Goal: Information Seeking & Learning: Learn about a topic

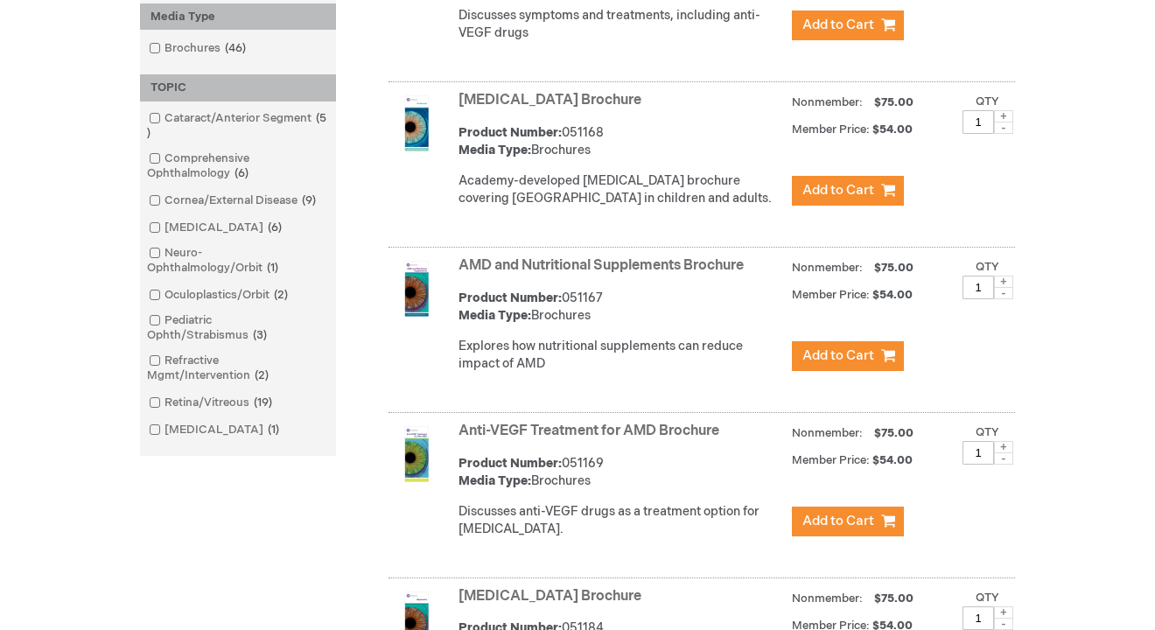
scroll to position [490, 0]
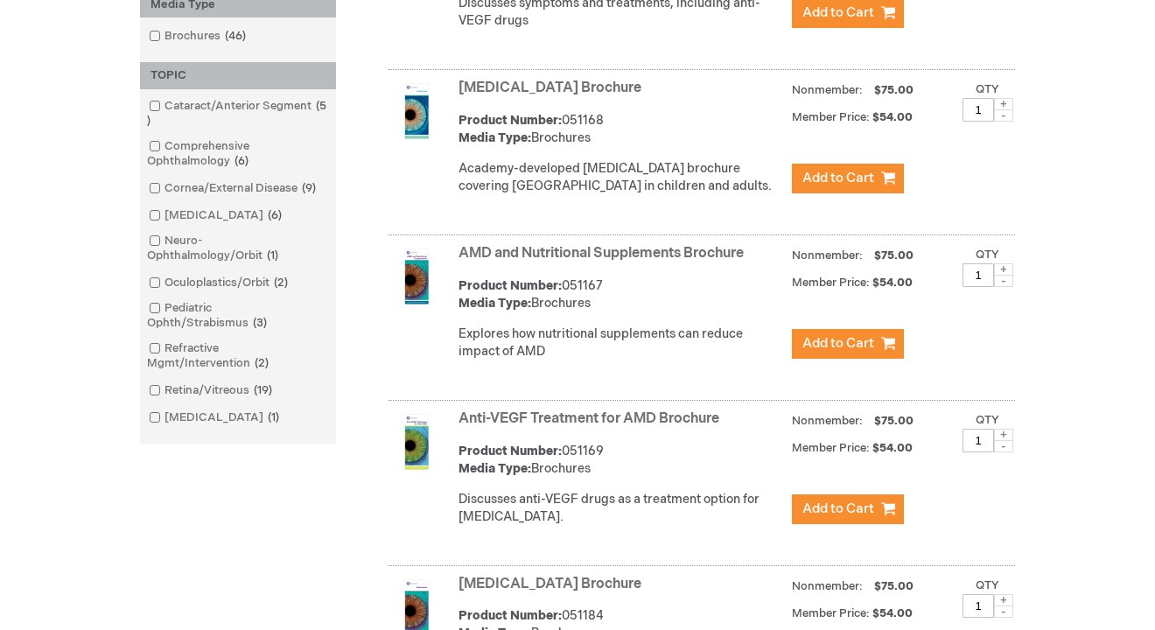
drag, startPoint x: 736, startPoint y: 440, endPoint x: 450, endPoint y: 444, distance: 286.1
click at [450, 444] on div "Anti-VEGF Treatment for AMD Brochure Product Number: 051169 Media Type: Brochur…" at bounding box center [701, 485] width 626 height 161
copy div "Anti-VEGF Treatment for AMD Brochure"
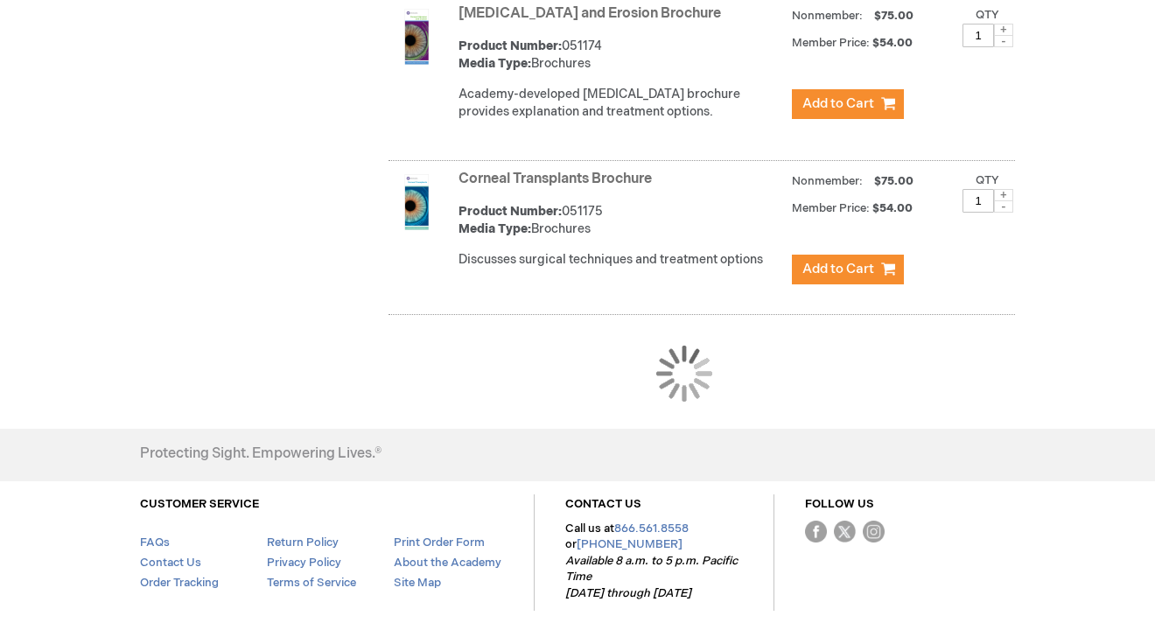
scroll to position [1788, 0]
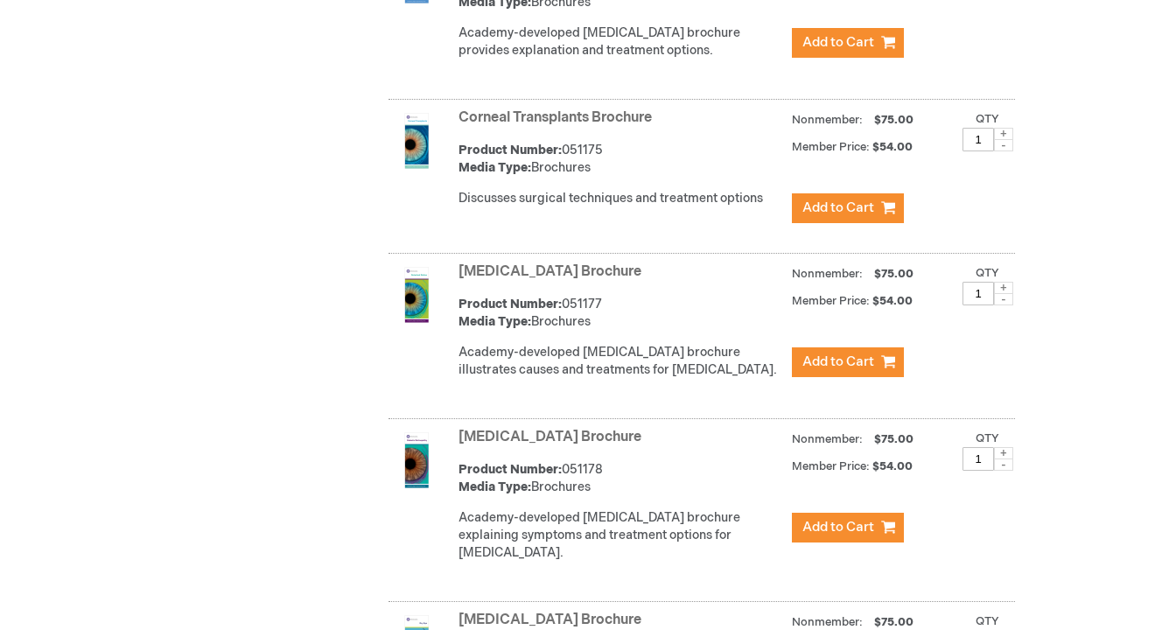
drag, startPoint x: 666, startPoint y: 457, endPoint x: 446, endPoint y: 460, distance: 219.6
click at [446, 460] on div "[MEDICAL_DATA] Brochure Product Number: 051178 Media Type: Brochures Academy-de…" at bounding box center [701, 512] width 626 height 178
copy div "[MEDICAL_DATA] Brochure"
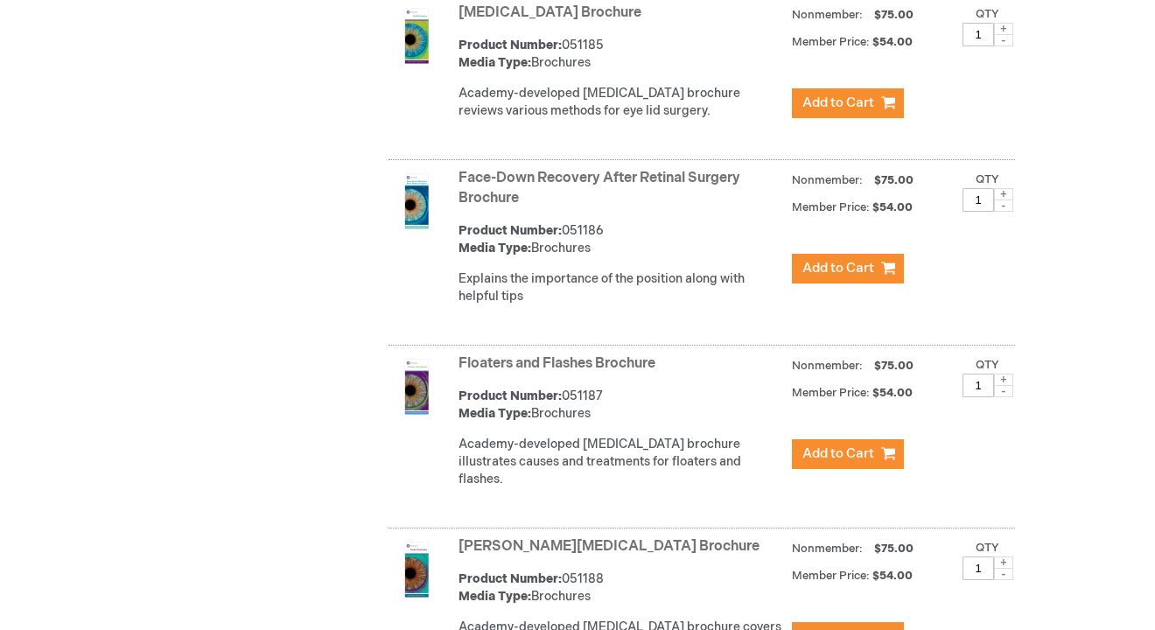
scroll to position [2579, 0]
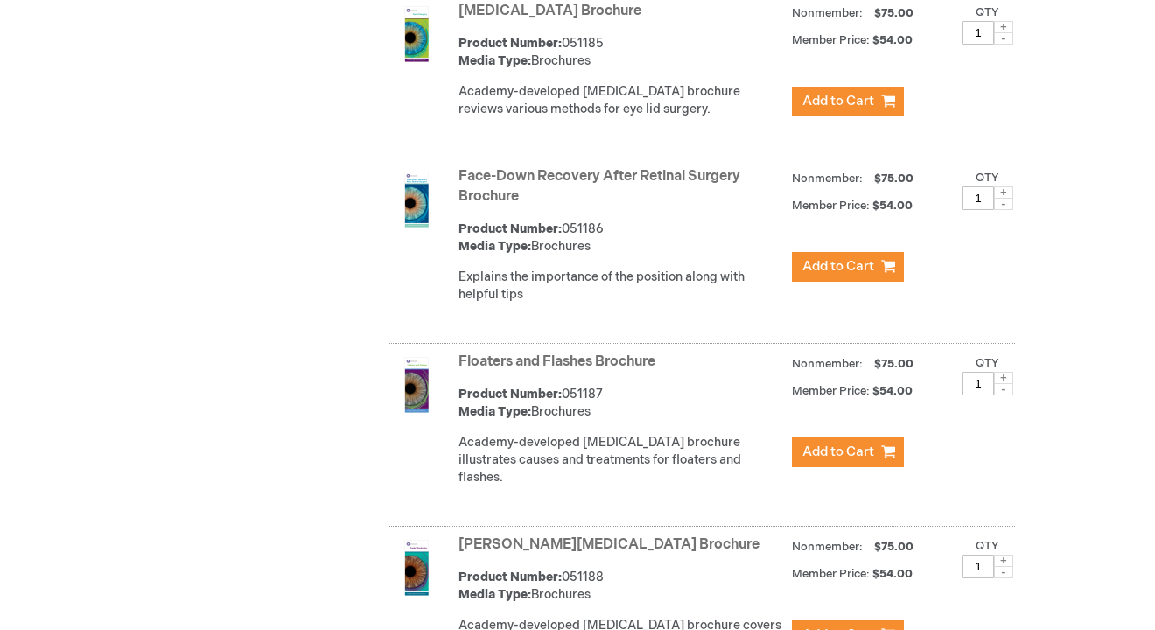
drag, startPoint x: 521, startPoint y: 198, endPoint x: 459, endPoint y: 177, distance: 64.7
click at [459, 177] on strong "Face-Down Recovery After Retinal Surgery Brochure" at bounding box center [620, 187] width 325 height 40
drag, startPoint x: 698, startPoint y: 373, endPoint x: 457, endPoint y: 374, distance: 241.5
click at [457, 374] on div "Floaters and Flashes Brochure Product Number: 051187 Media Type: Brochures Acad…" at bounding box center [701, 437] width 626 height 178
copy link "Floaters and Flashes Brochure"
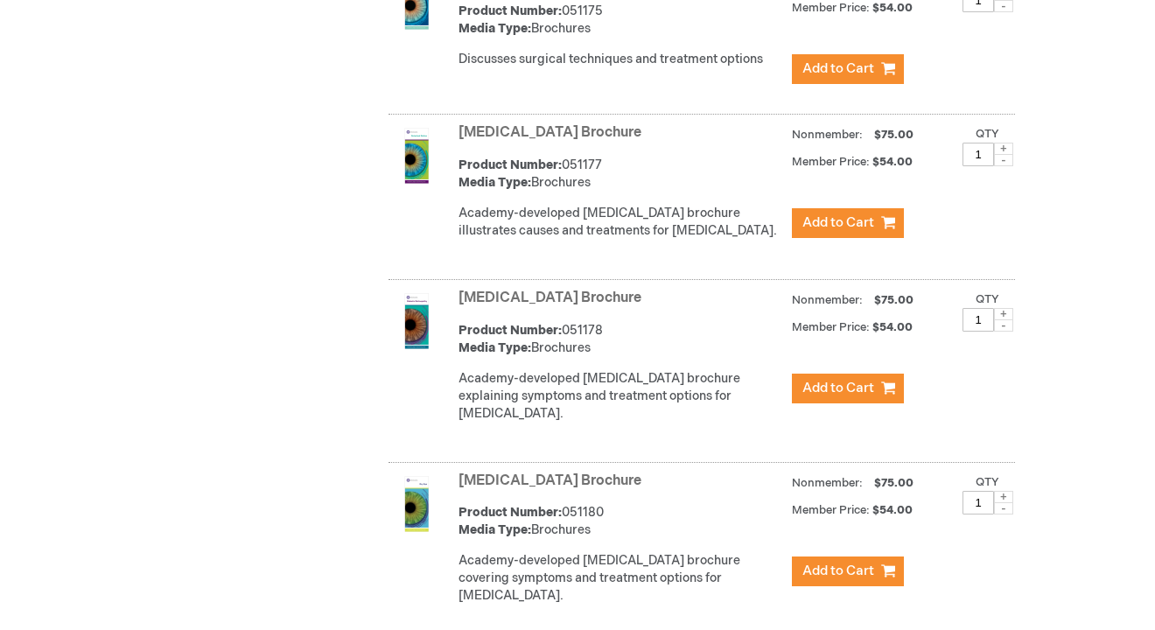
scroll to position [1821, 0]
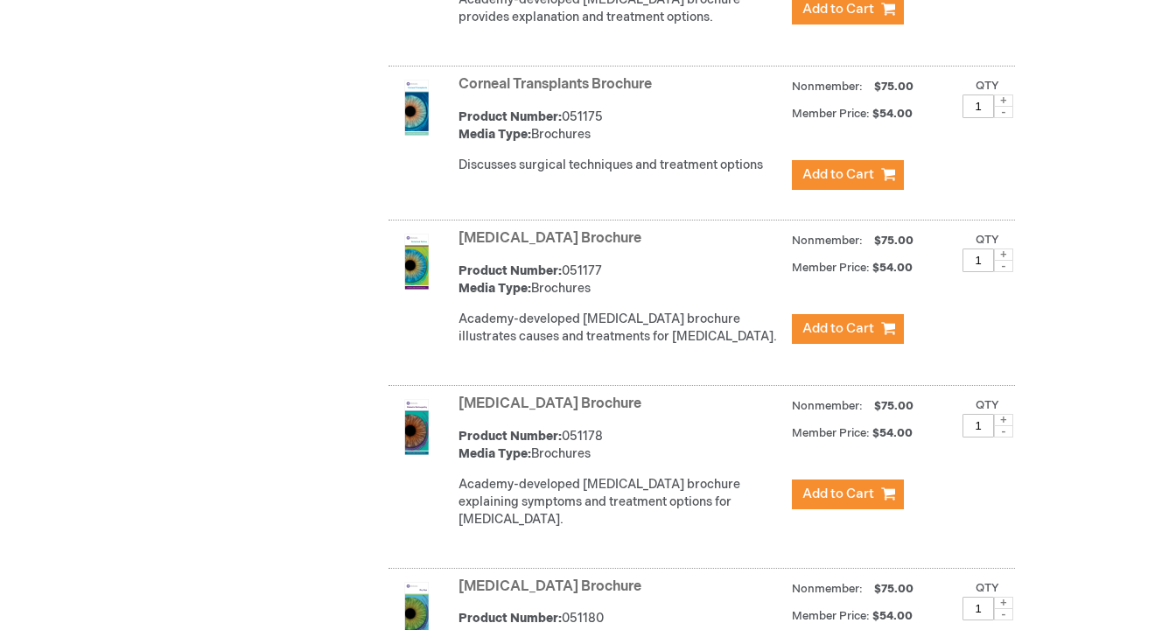
drag, startPoint x: 502, startPoint y: 255, endPoint x: 459, endPoint y: 251, distance: 43.1
click at [459, 249] on strong "[MEDICAL_DATA] Brochure" at bounding box center [620, 239] width 325 height 20
copy link "[MEDICAL_DATA] Brochure"
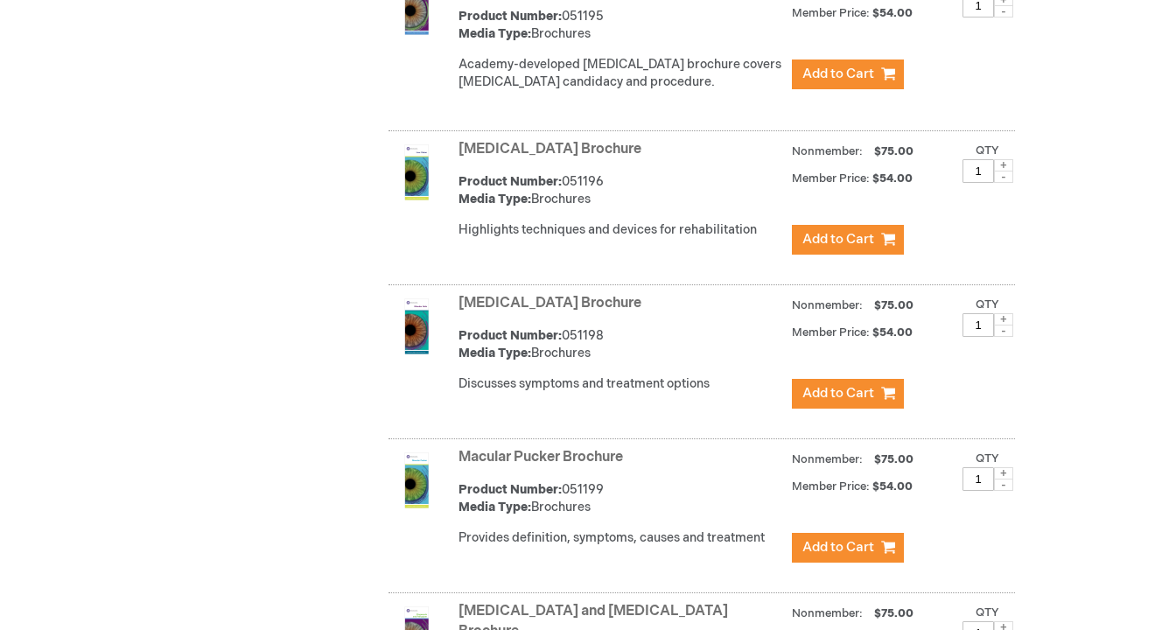
scroll to position [4293, 0]
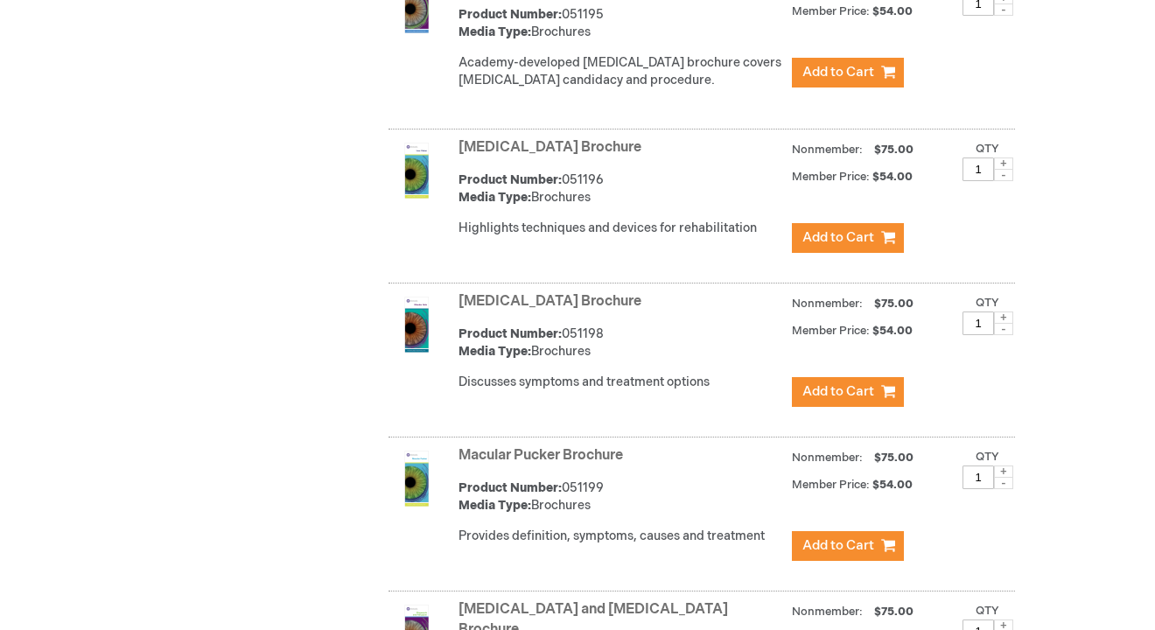
drag, startPoint x: 647, startPoint y: 439, endPoint x: 457, endPoint y: 440, distance: 190.7
click at [457, 442] on div "Macular Pucker Brochure Product Number: 051199 Media Type: Brochures Provides d…" at bounding box center [701, 517] width 626 height 150
copy link "Macular Pucker Brochure"
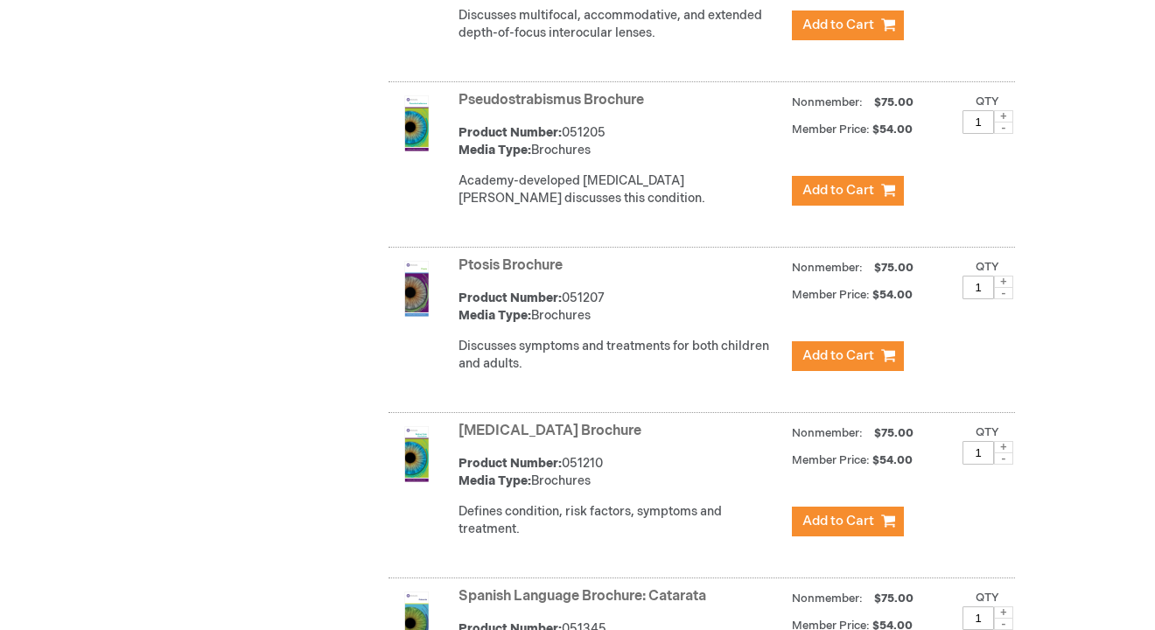
scroll to position [5322, 0]
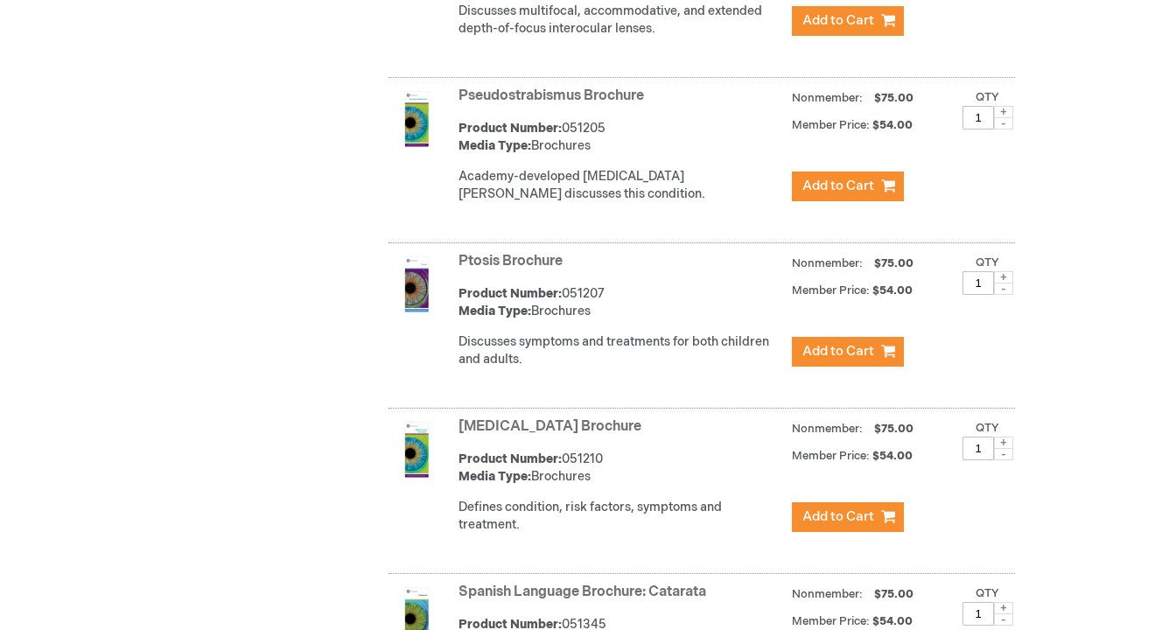
drag, startPoint x: 460, startPoint y: 397, endPoint x: 679, endPoint y: 406, distance: 218.9
click at [679, 413] on div "[MEDICAL_DATA] Brochure Product Number: 051210 Media Type: Brochures Defines co…" at bounding box center [701, 493] width 626 height 161
copy link "[MEDICAL_DATA] Brochure"
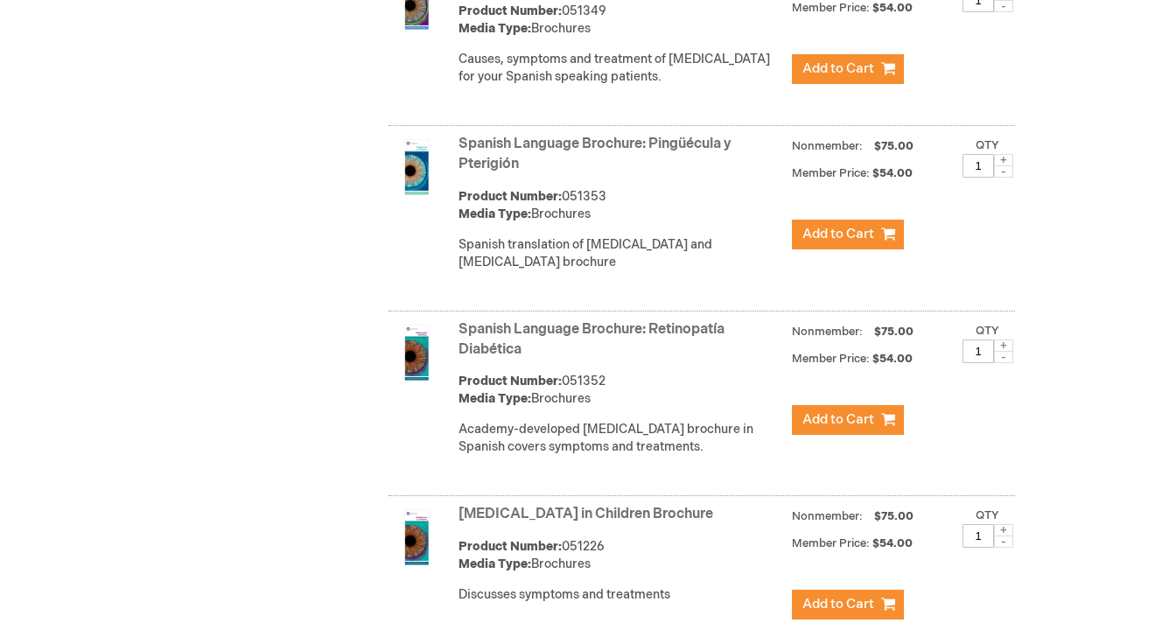
scroll to position [6598, 0]
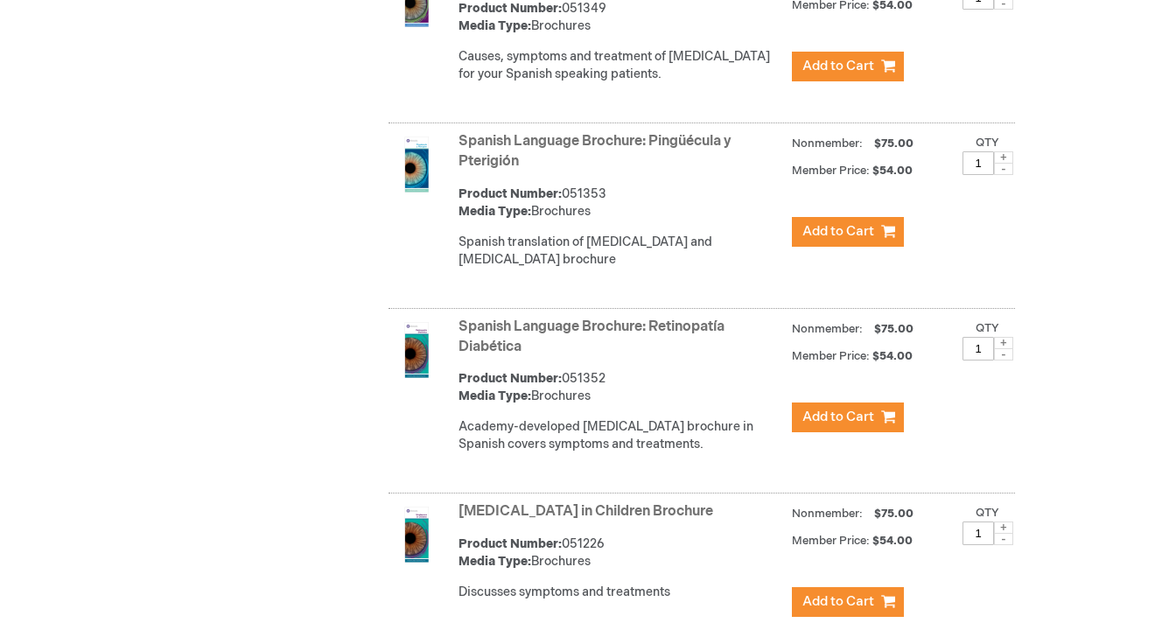
click at [456, 313] on div "Spanish Language Brochure: Retinopatía Diabética Product Number: 051352 Media T…" at bounding box center [701, 403] width 626 height 181
copy link "Spanish Language Brochure: Retinopatía Diabética"
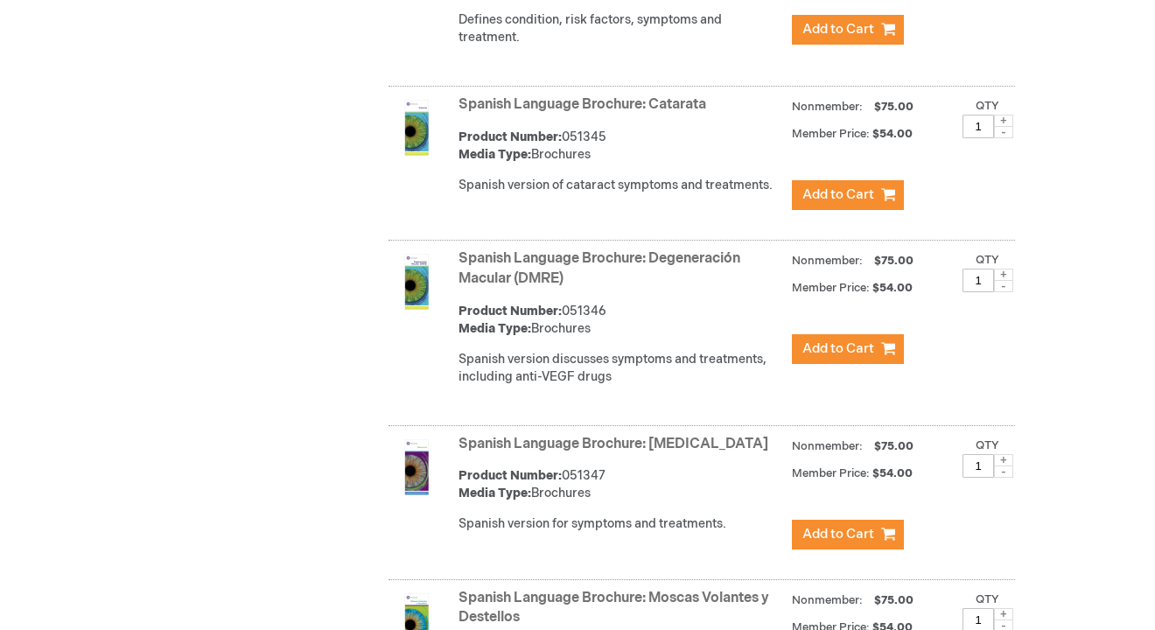
scroll to position [5818, 0]
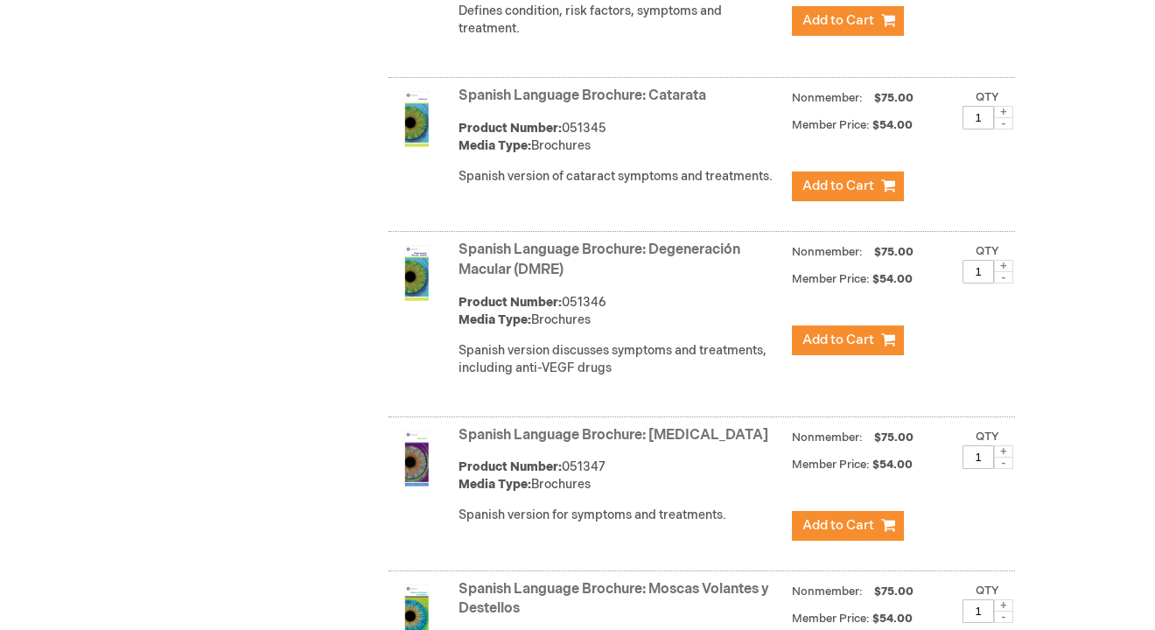
drag, startPoint x: 603, startPoint y: 250, endPoint x: 465, endPoint y: 211, distance: 143.7
click at [465, 236] on div "Spanish Language Brochure: Degeneración Macular (DMRE) Product Number: 051346 M…" at bounding box center [736, 313] width 556 height 154
copy link "Spanish Language Brochure: Degeneración Macular (DMRE)"
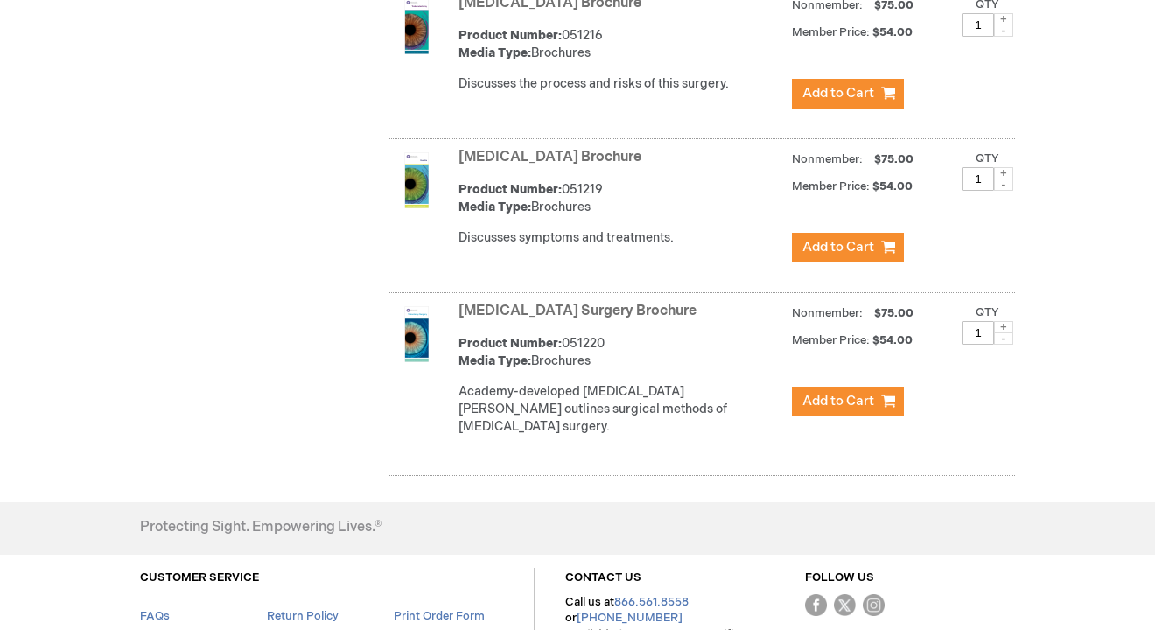
scroll to position [7609, 0]
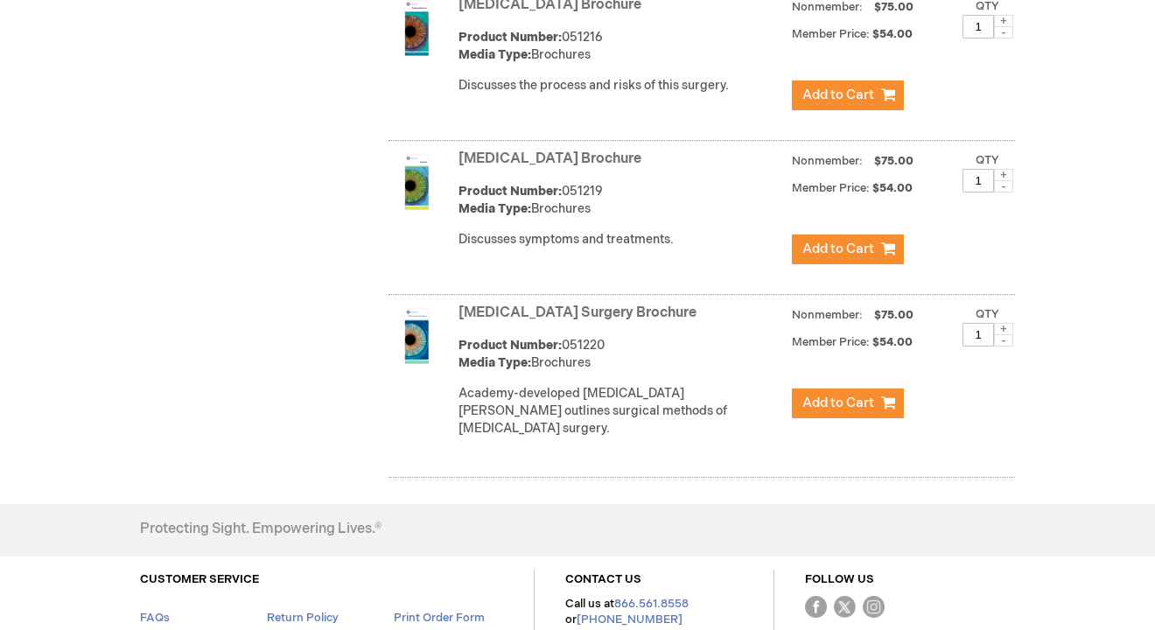
drag, startPoint x: 459, startPoint y: 262, endPoint x: 663, endPoint y: 262, distance: 203.8
click at [663, 299] on div "[MEDICAL_DATA] Surgery Brochure Product Number: 051220 Media Type: Brochures Ac…" at bounding box center [701, 388] width 626 height 178
copy link "[MEDICAL_DATA] Surgery Brochure"
